Goal: Navigation & Orientation: Understand site structure

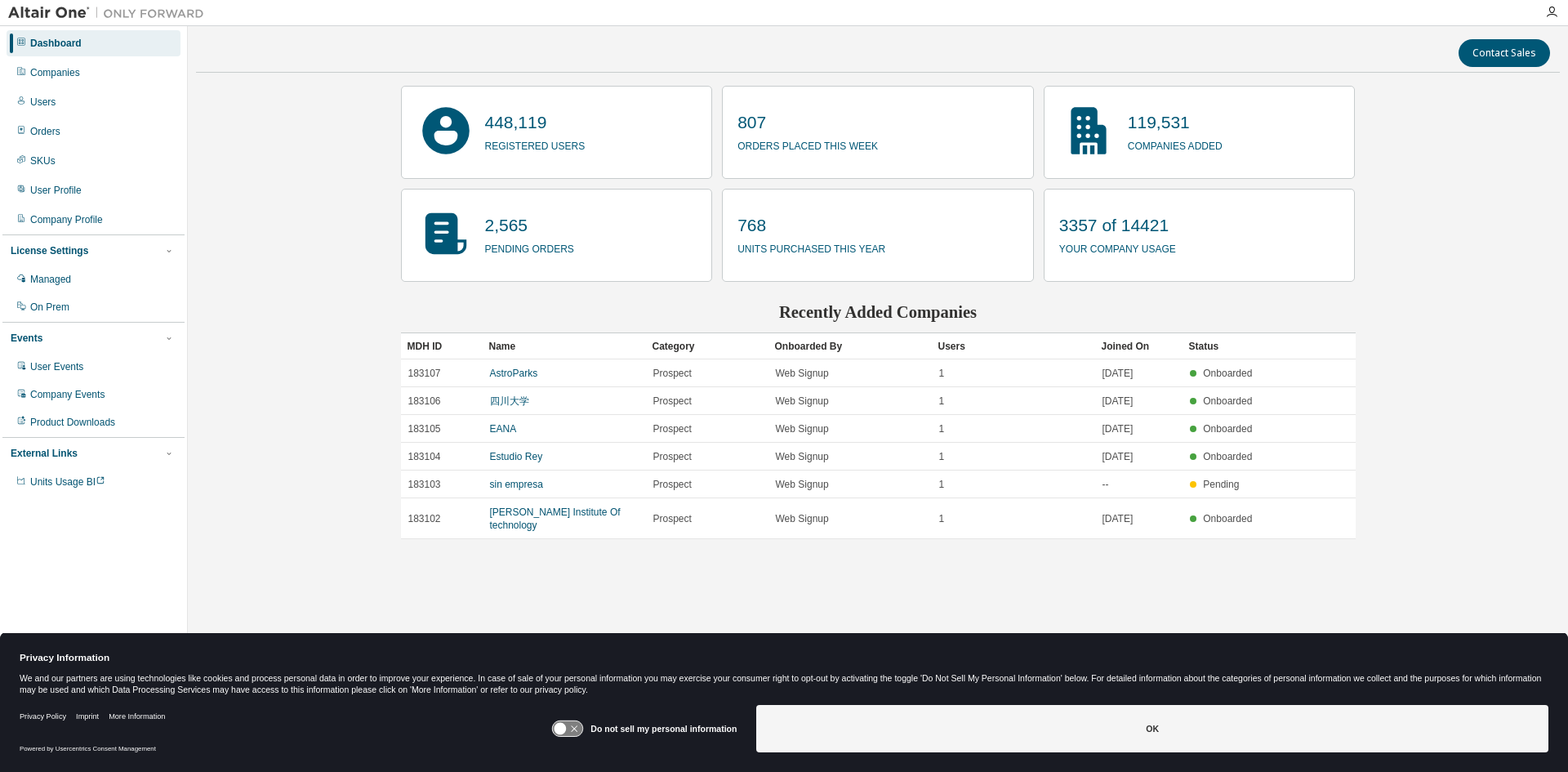
click at [249, 244] on div "Contact Sales 448,119 registered users 807 orders placed this week 119,531 comp…" at bounding box center [878, 375] width 1364 height 682
